Goal: Information Seeking & Learning: Learn about a topic

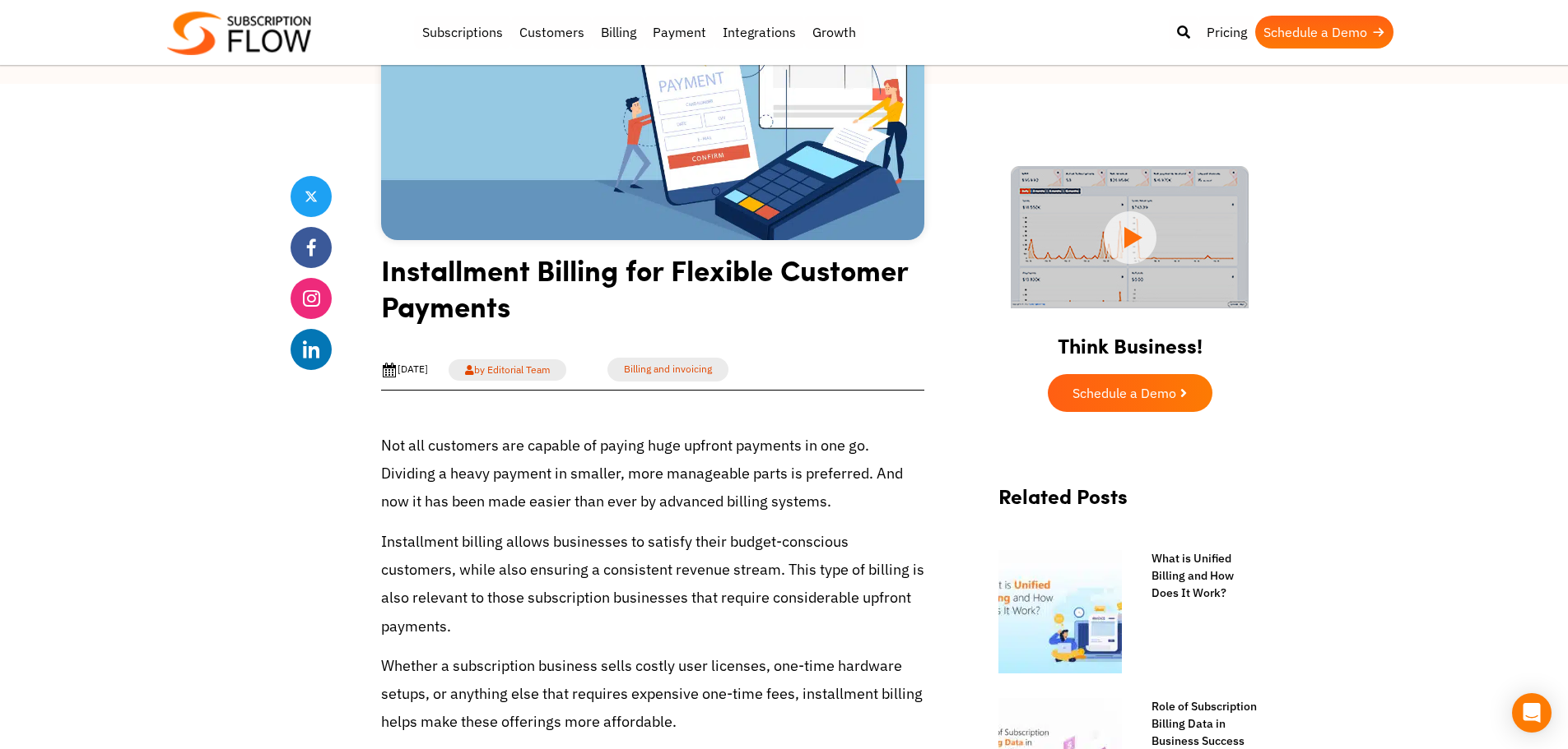
scroll to position [411, 0]
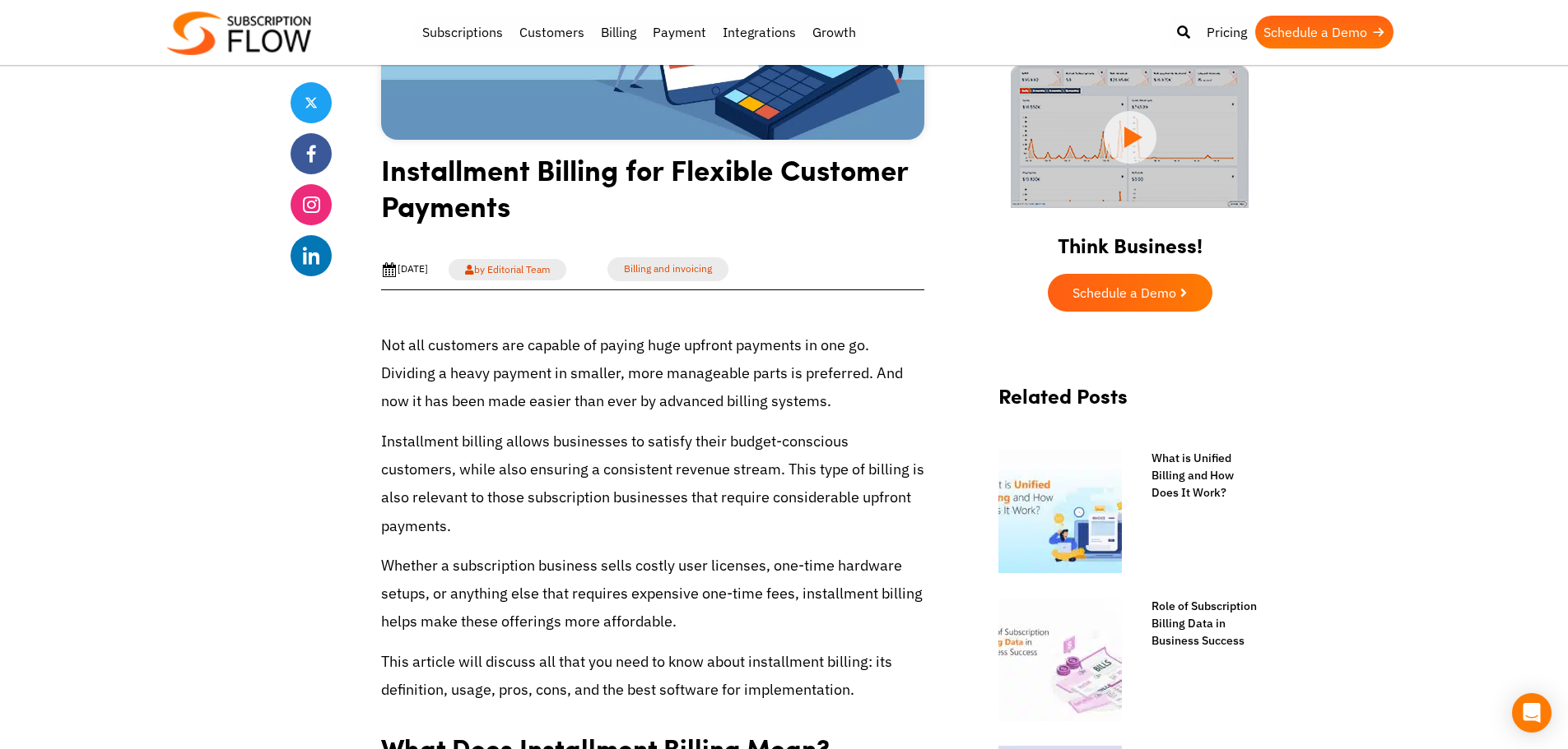
click at [731, 371] on p "Not all customers are capable of paying huge upfront payments in one go. Dividi…" at bounding box center [652, 374] width 543 height 85
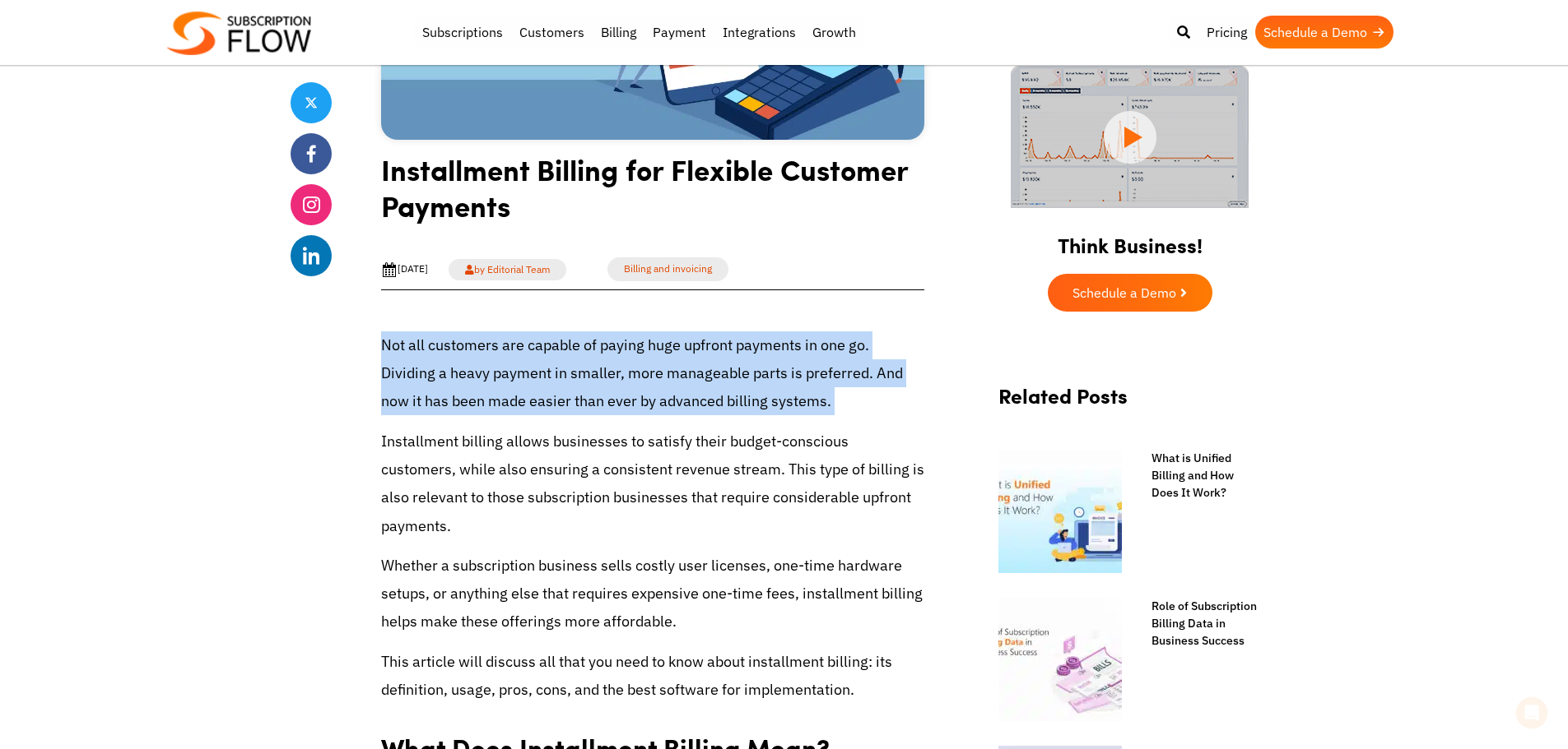
scroll to position [0, 0]
click at [731, 371] on p "Not all customers are capable of paying huge upfront payments in one go. Dividi…" at bounding box center [652, 374] width 543 height 85
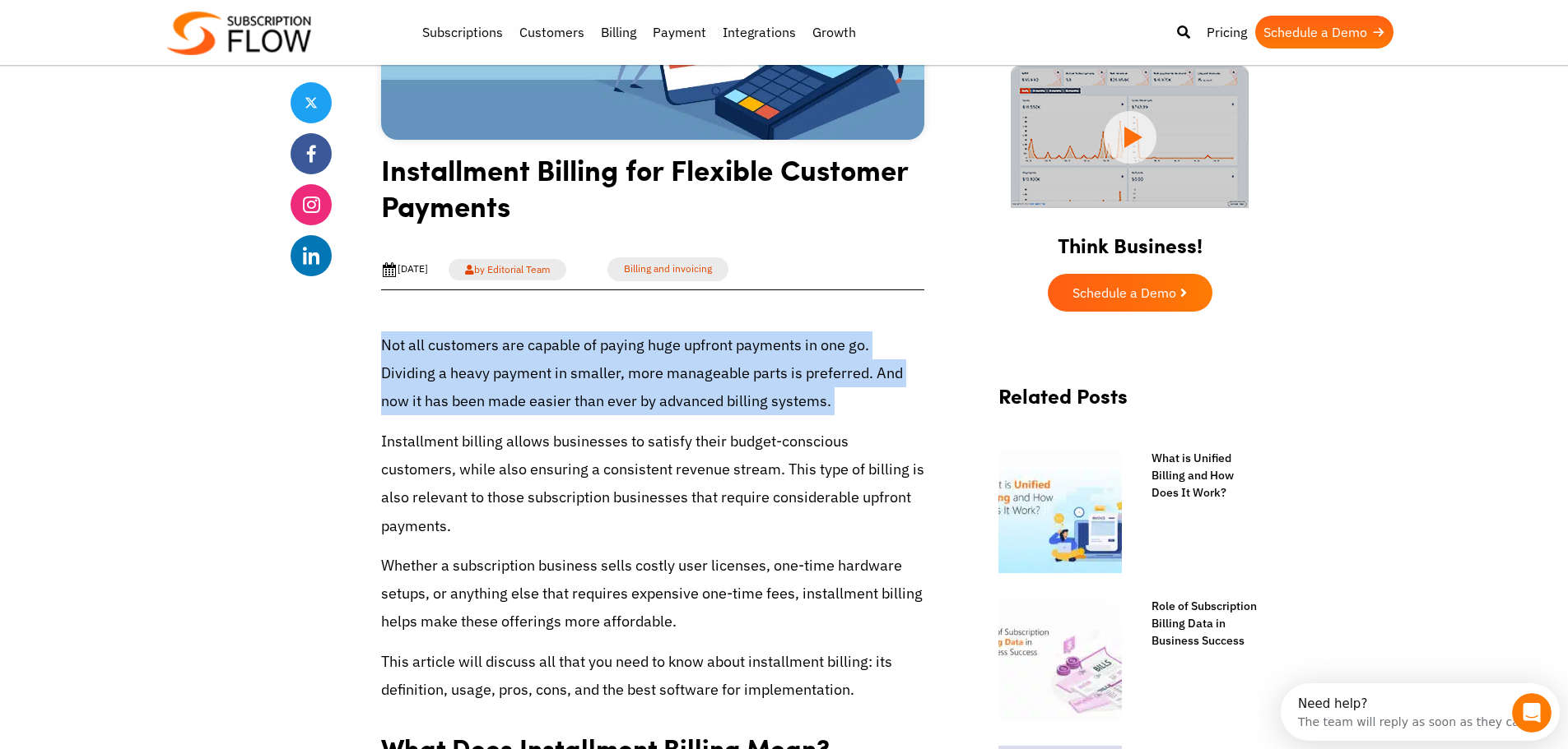
click at [723, 379] on p "Not all customers are capable of paying huge upfront payments in one go. Dividi…" at bounding box center [652, 374] width 543 height 85
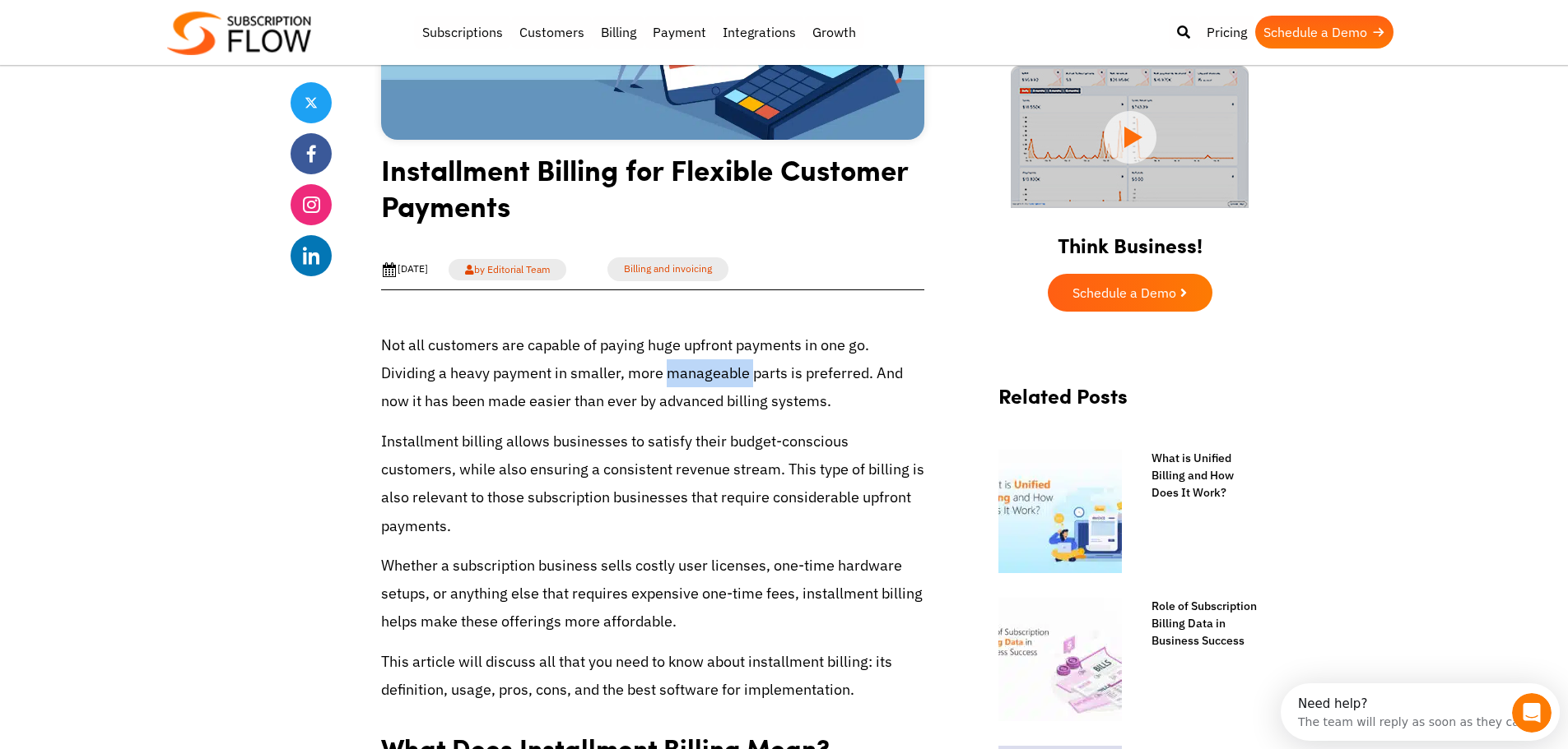
click at [723, 379] on p "Not all customers are capable of paying huge upfront payments in one go. Dividi…" at bounding box center [652, 374] width 543 height 85
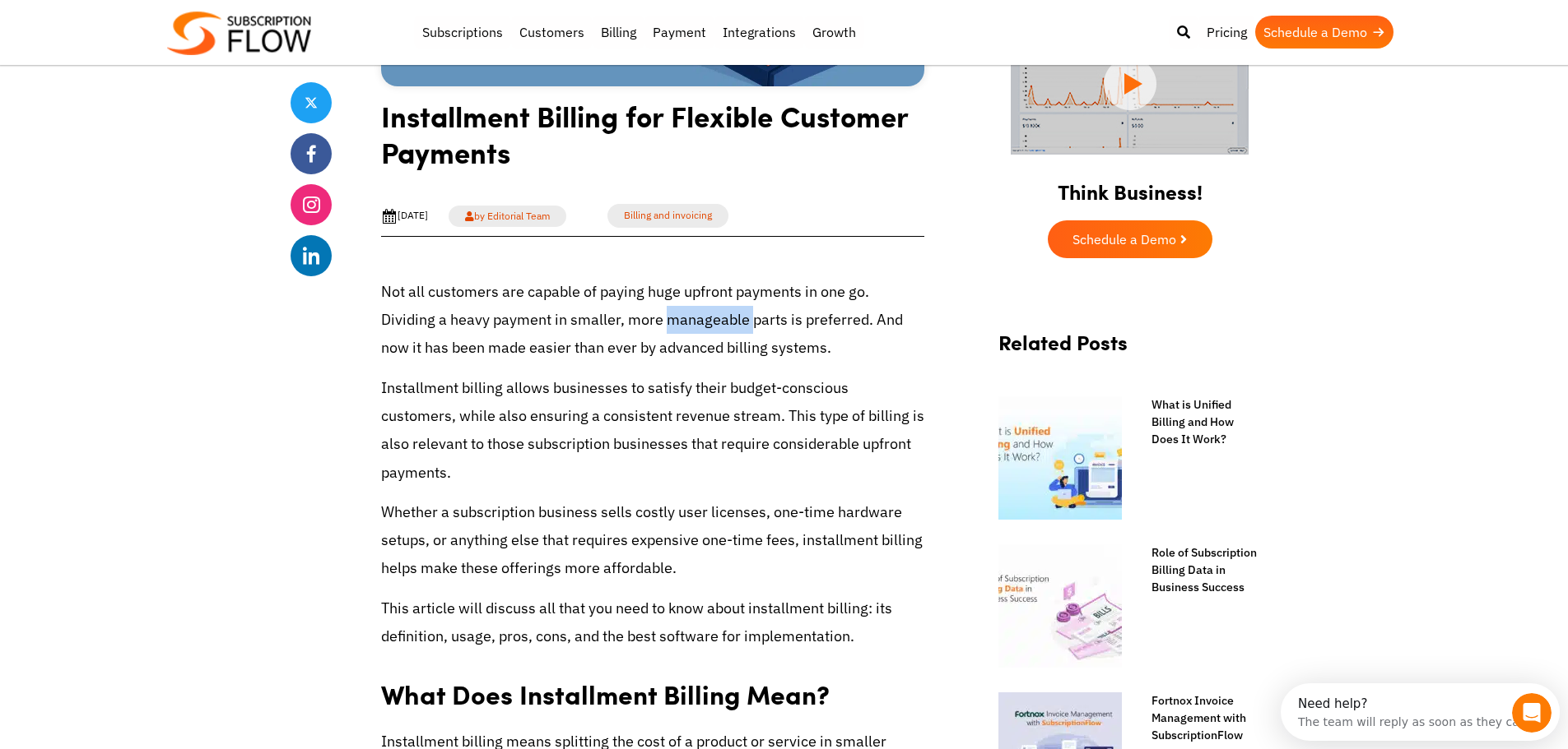
scroll to position [493, 0]
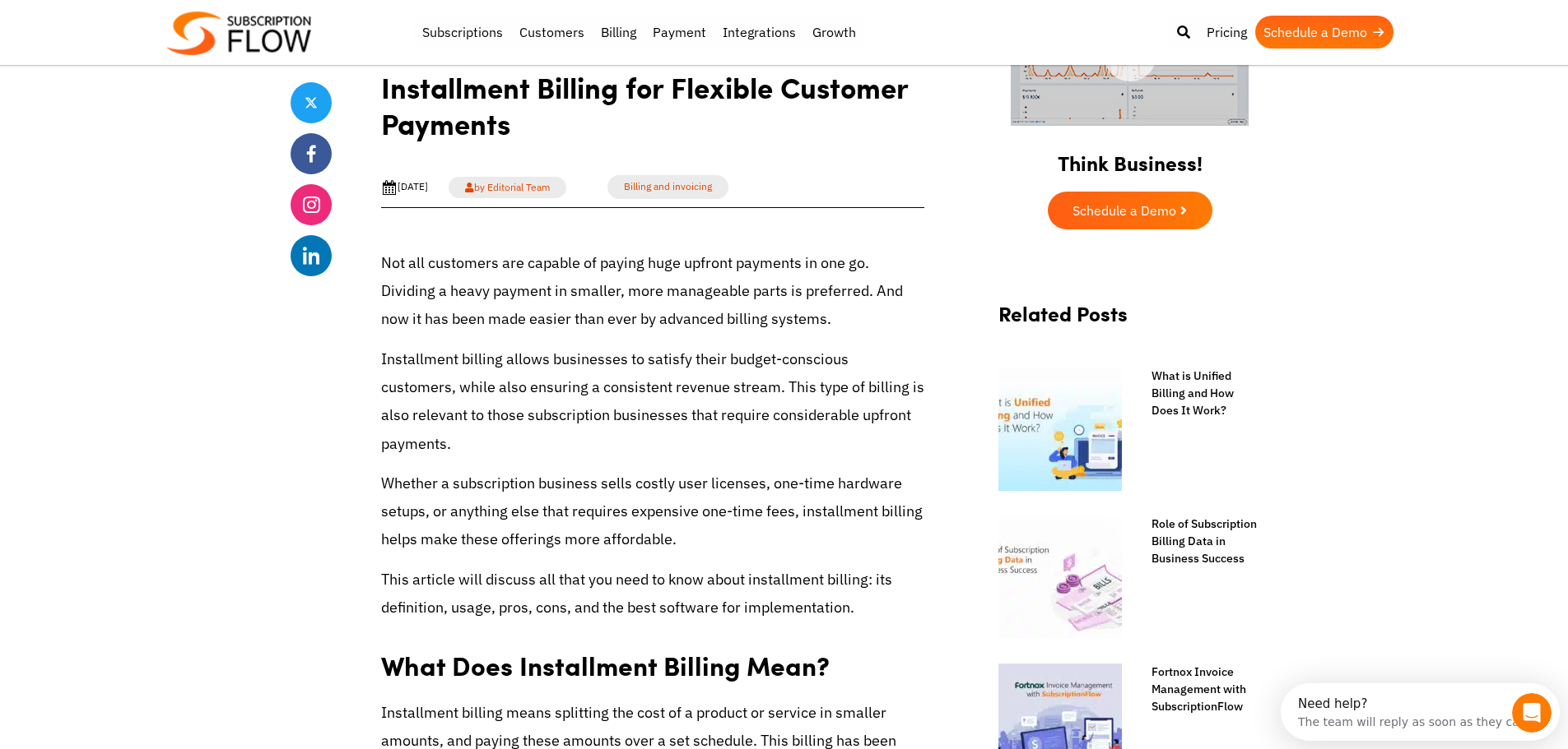
click at [565, 352] on p "Installment billing allows businesses to satisfy their budget-conscious custome…" at bounding box center [652, 402] width 543 height 113
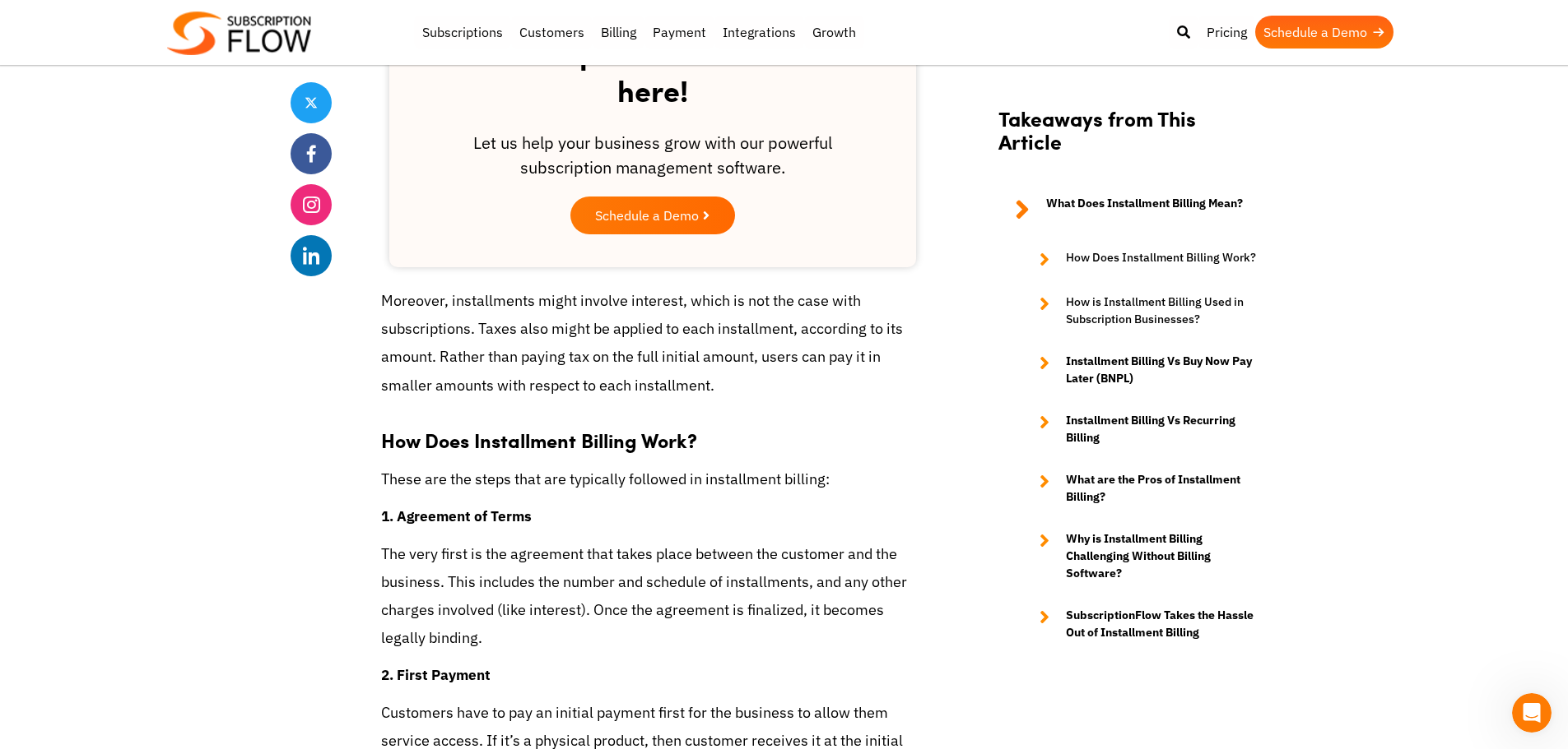
scroll to position [2139, 0]
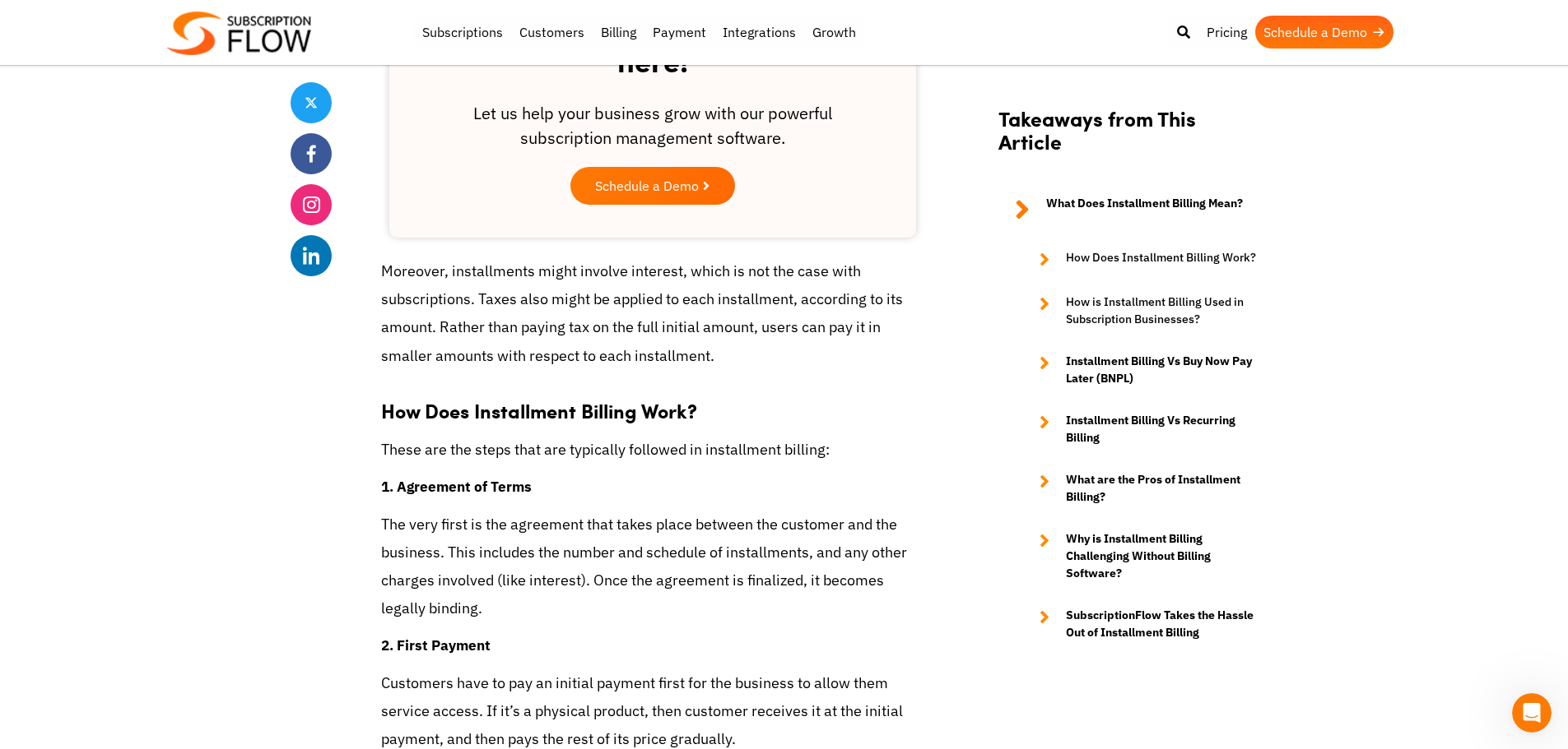
click at [617, 417] on h3 "How Does Installment Billing Work?" at bounding box center [652, 402] width 543 height 42
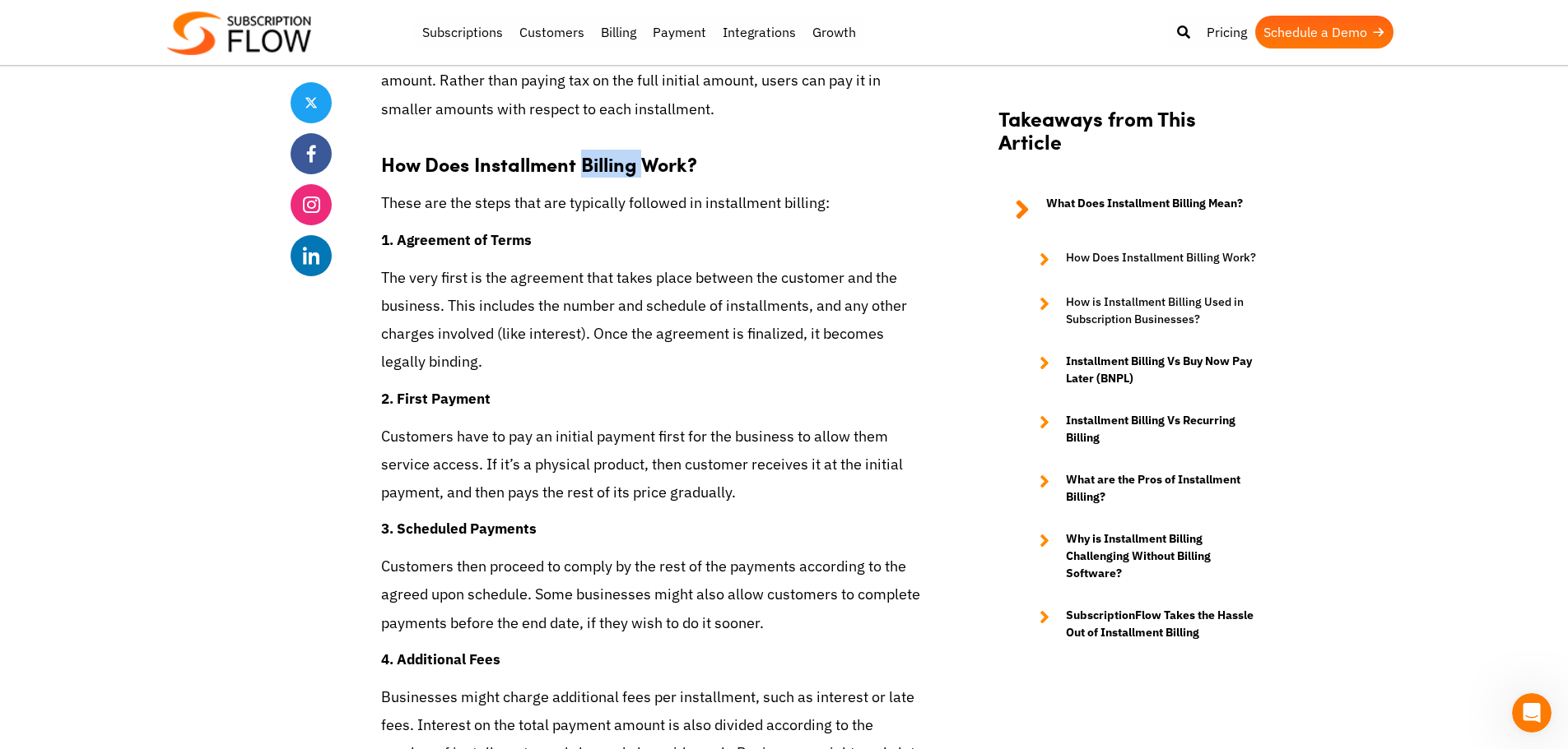
scroll to position [2468, 0]
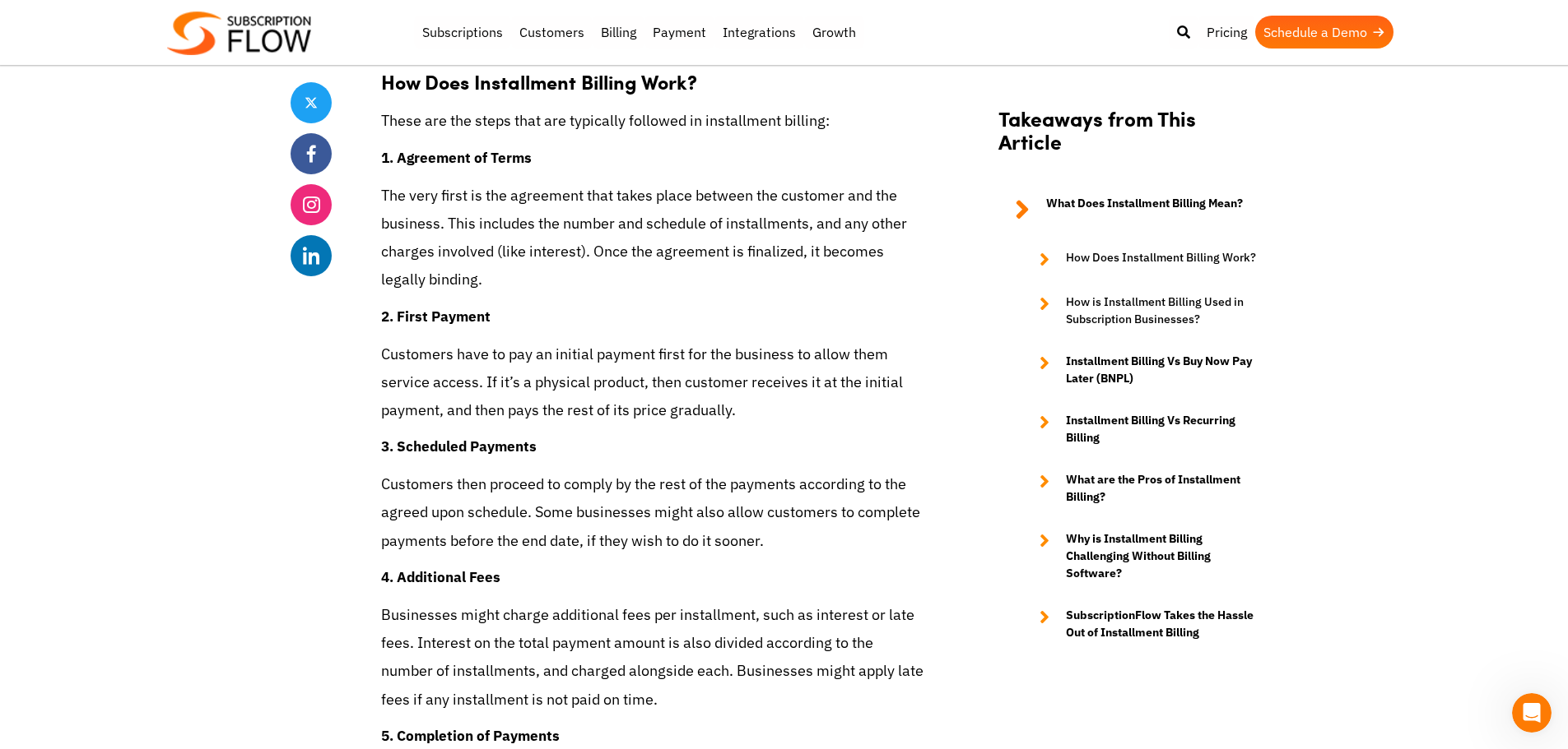
click at [612, 494] on p "Customers then proceed to comply by the rest of the payments according to the a…" at bounding box center [652, 513] width 543 height 85
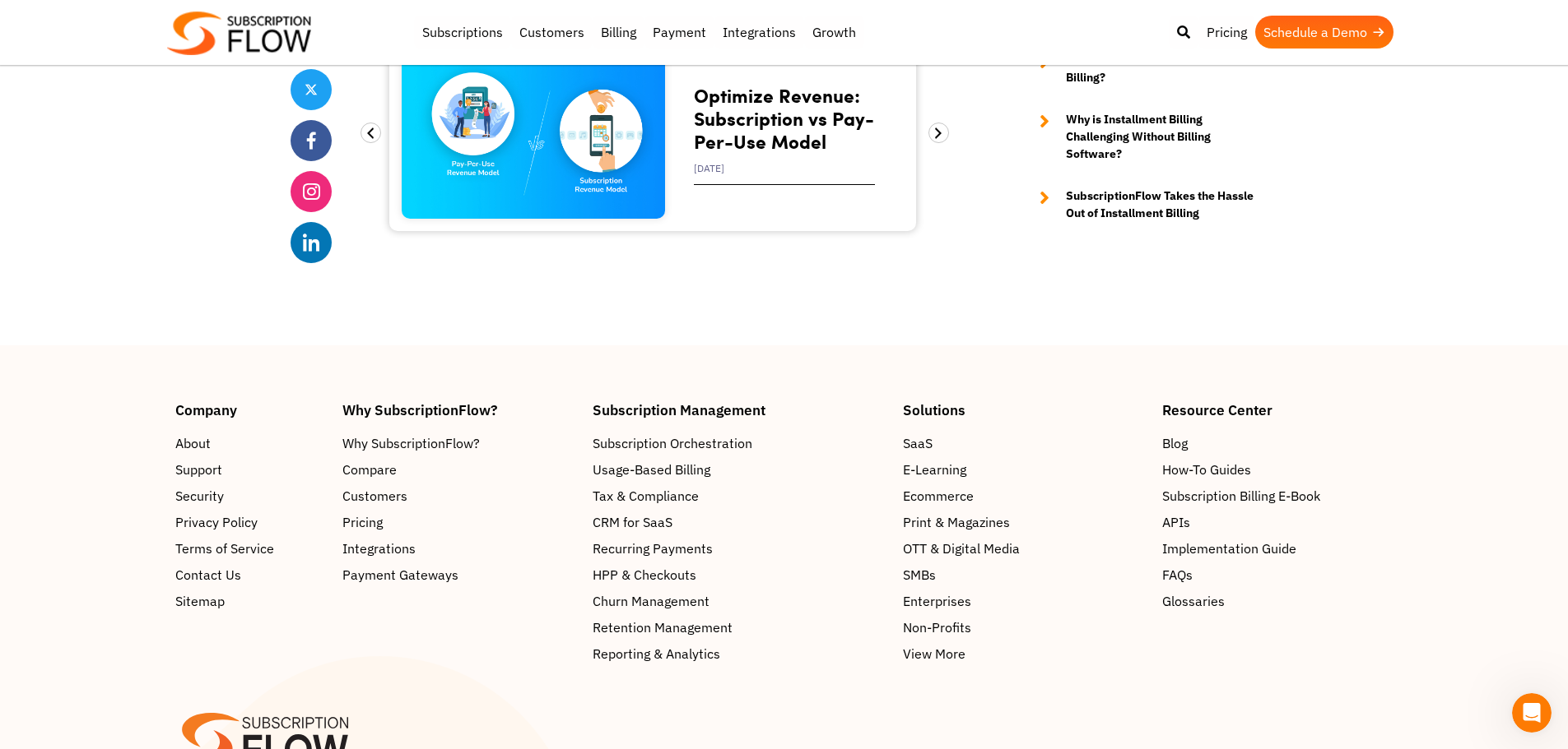
scroll to position [8556, 0]
